Goal: Navigation & Orientation: Understand site structure

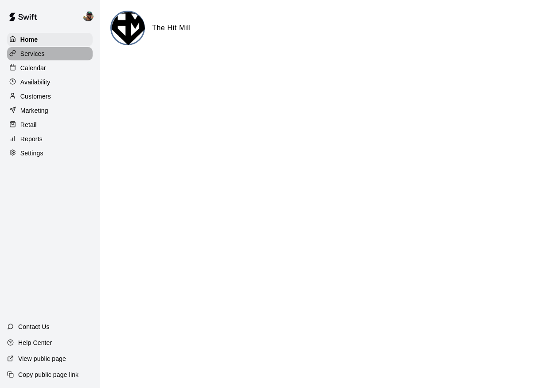
click at [28, 53] on p "Services" at bounding box center [32, 53] width 24 height 9
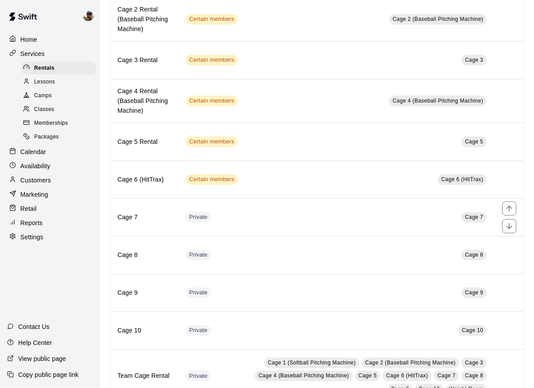
scroll to position [134, 0]
click at [42, 108] on span "Classes" at bounding box center [44, 109] width 20 height 9
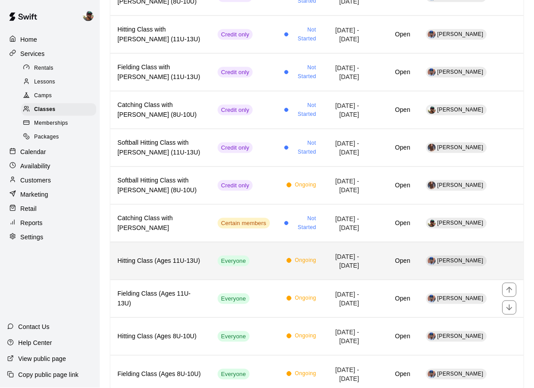
scroll to position [175, 0]
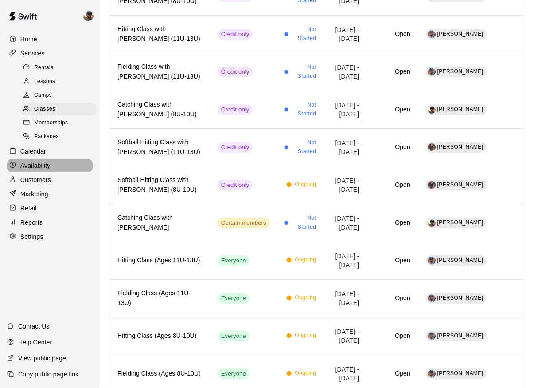
click at [28, 165] on p "Availability" at bounding box center [35, 165] width 30 height 9
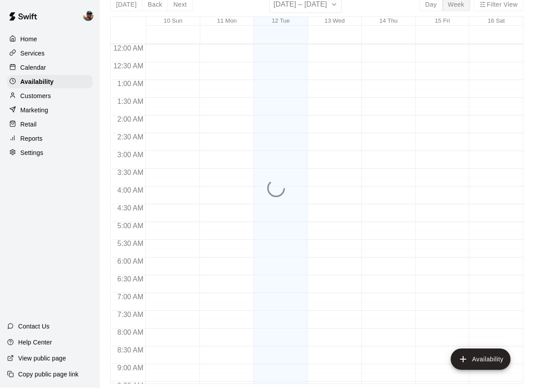
scroll to position [411, 0]
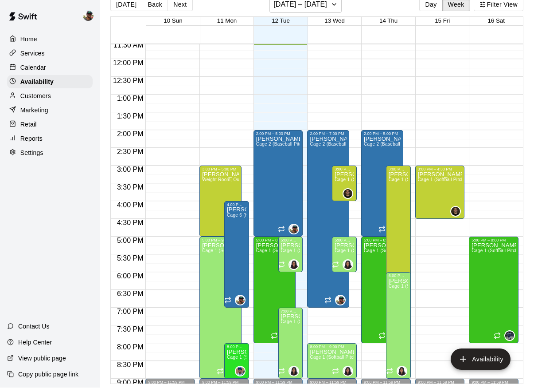
click at [34, 66] on p "Calendar" at bounding box center [33, 67] width 26 height 9
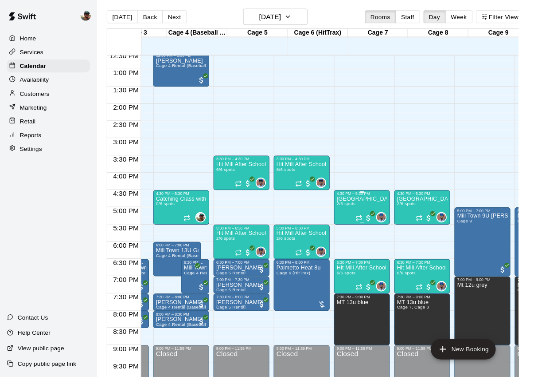
scroll to position [0, 173]
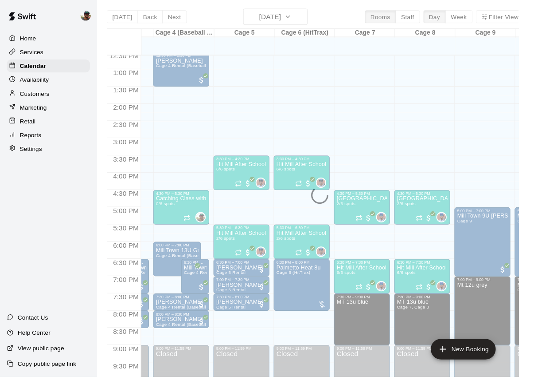
drag, startPoint x: 178, startPoint y: 225, endPoint x: 407, endPoint y: 63, distance: 280.3
click at [0, 0] on html "Home Services Calendar Availability Customers Marketing Retail Reports Settings…" at bounding box center [267, 199] width 534 height 402
